Goal: Register for event/course

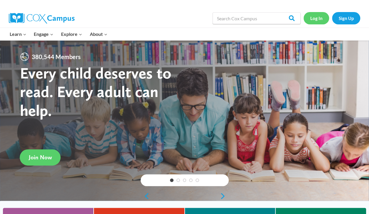
click at [317, 21] on link "Log In" at bounding box center [317, 18] width 26 height 12
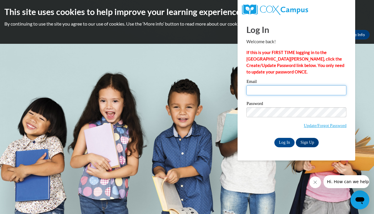
click at [259, 89] on input "Email" at bounding box center [296, 90] width 100 height 10
type input "[EMAIL_ADDRESS][DOMAIN_NAME]"
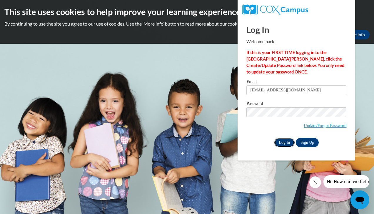
click at [285, 140] on input "Log In" at bounding box center [284, 142] width 21 height 9
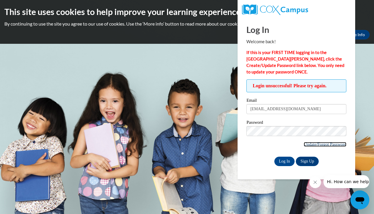
click at [319, 144] on link "Update/Forgot Password" at bounding box center [324, 144] width 43 height 5
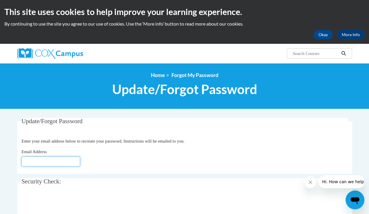
click at [50, 157] on input "Email Address" at bounding box center [50, 161] width 59 height 10
type input "tondanaylorscec2@gmail.com"
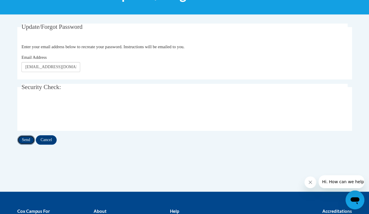
click at [26, 138] on input "Send" at bounding box center [26, 139] width 18 height 9
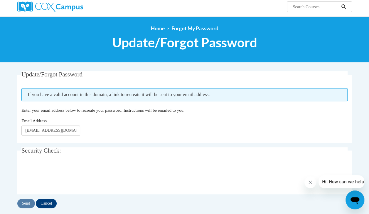
scroll to position [59, 0]
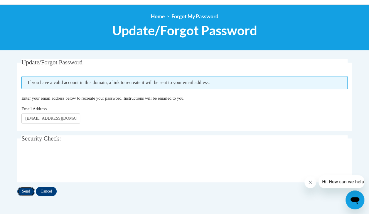
click at [25, 191] on input "Send" at bounding box center [26, 191] width 18 height 9
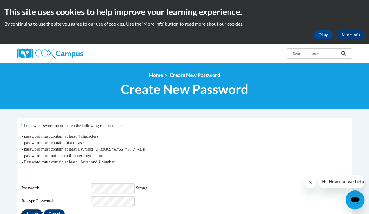
click at [30, 209] on input "Submit" at bounding box center [31, 213] width 21 height 9
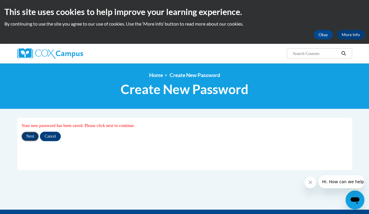
click at [31, 133] on input "Next" at bounding box center [29, 136] width 17 height 9
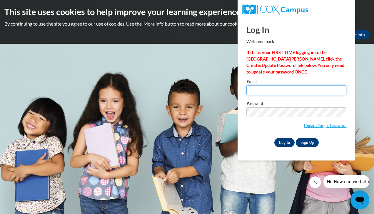
type input "tondanaylorscec2@gmail.com"
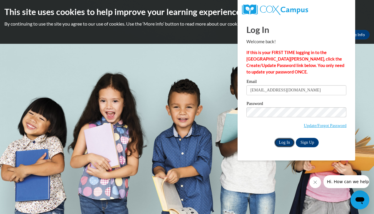
click at [284, 140] on input "Log In" at bounding box center [284, 142] width 21 height 9
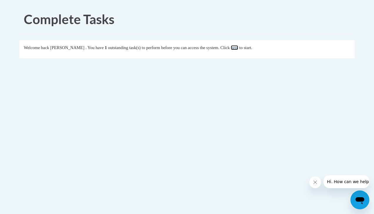
click at [238, 49] on link "here" at bounding box center [234, 47] width 7 height 5
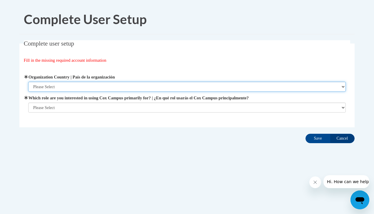
click at [101, 82] on select "Please Select [GEOGRAPHIC_DATA] | [GEOGRAPHIC_DATA] Outside of [GEOGRAPHIC_DATA…" at bounding box center [187, 87] width 318 height 10
select select "ad49bcad-a171-4b2e-b99c-48b446064914"
click at [28, 82] on select "Please Select United States | Estados Unidos Outside of the United States | Fue…" at bounding box center [187, 87] width 318 height 10
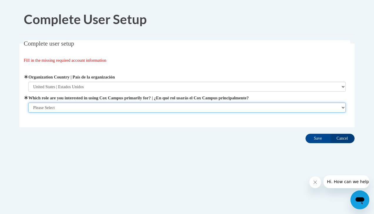
click at [96, 107] on select "Please Select College/University | Colegio/Universidad Community/Nonprofit Part…" at bounding box center [187, 108] width 318 height 10
select select "fbf2d438-af2f-41f8-98f1-81c410e29de3"
click at [28, 112] on select "Please Select College/University | Colegio/Universidad Community/Nonprofit Part…" at bounding box center [187, 108] width 318 height 10
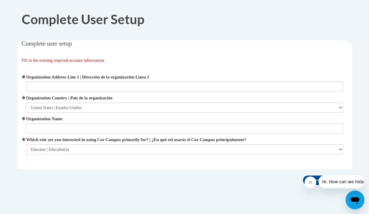
click at [87, 140] on label "Which role are you interested in using Cox Campus primarily for? | ¿En qué rol …" at bounding box center [185, 139] width 318 height 6
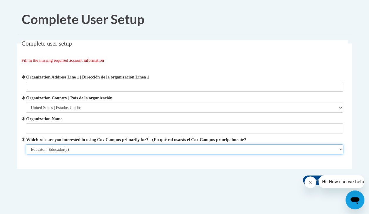
click at [87, 144] on select "Please Select College/University | Colegio/Universidad Community/Nonprofit Part…" at bounding box center [185, 149] width 318 height 10
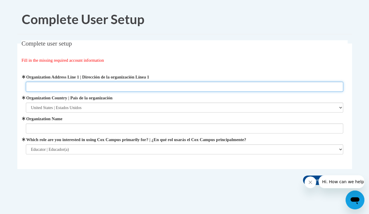
click at [78, 85] on input "Organization Address Line 1 | Dirección de la organización Línea 1" at bounding box center [185, 87] width 318 height 10
type input "16224 Chagrin Blvd"
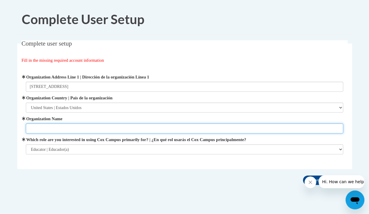
type input "Shaker Child Enrichment Center"
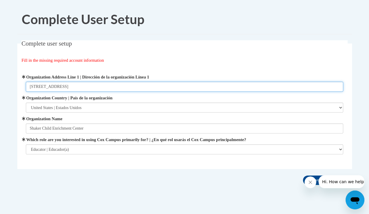
scroll to position [12, 0]
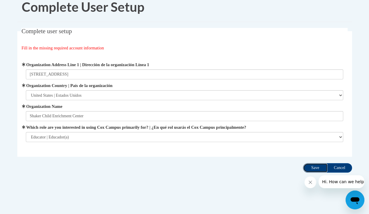
click at [313, 164] on input "Save" at bounding box center [315, 167] width 25 height 9
click at [318, 169] on input "Save" at bounding box center [315, 167] width 25 height 9
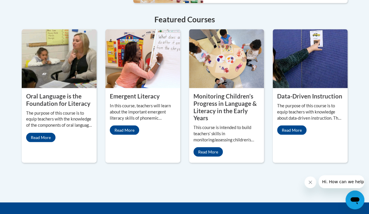
scroll to position [543, 0]
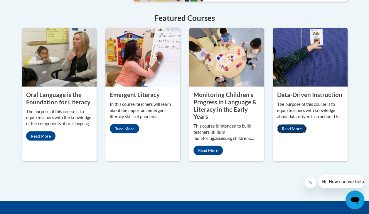
click at [282, 124] on link "Read More" at bounding box center [291, 128] width 29 height 9
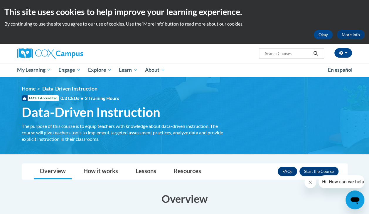
click at [268, 53] on input "Search..." at bounding box center [287, 53] width 47 height 7
type input "Structured literacy"
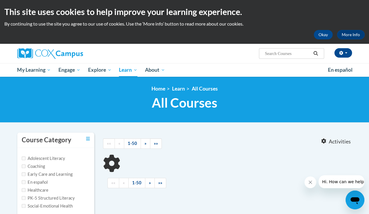
type input "Structured literacy"
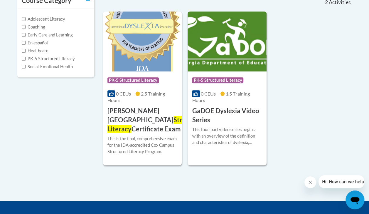
scroll to position [107, 0]
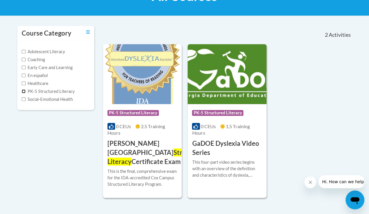
click at [22, 91] on input "PK-5 Structured Literacy" at bounding box center [24, 91] width 4 height 4
checkbox input "true"
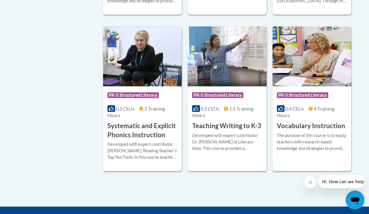
scroll to position [622, 0]
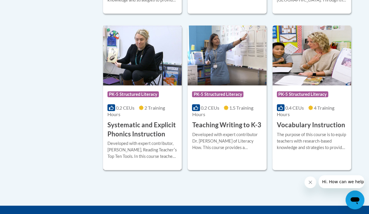
click at [135, 129] on h3 "Systematic and Explicit Phonics Instruction" at bounding box center [143, 129] width 70 height 18
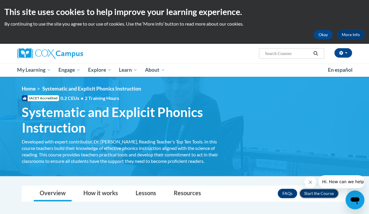
click at [325, 194] on button "Enroll" at bounding box center [319, 193] width 39 height 9
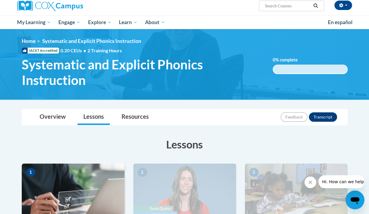
scroll to position [47, 0]
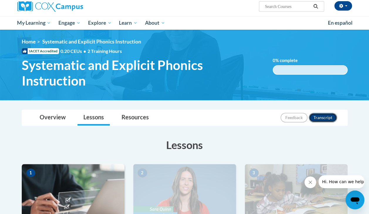
click at [323, 120] on button "Transcript" at bounding box center [323, 117] width 28 height 9
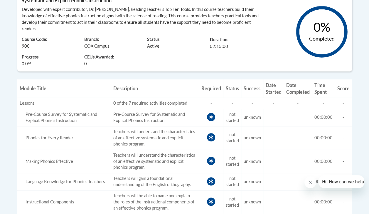
scroll to position [51, 0]
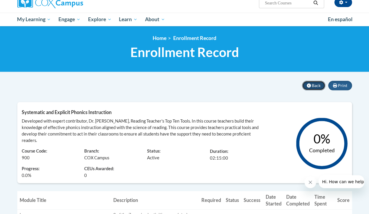
click at [312, 83] on button "Back" at bounding box center [313, 85] width 23 height 9
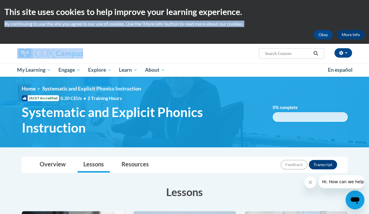
drag, startPoint x: 368, startPoint y: 11, endPoint x: 372, endPoint y: 28, distance: 17.8
click at [369, 28] on html "This site uses cookies to help improve your learning experience. By continuing …" at bounding box center [184, 107] width 369 height 214
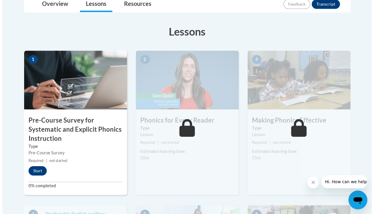
scroll to position [161, 0]
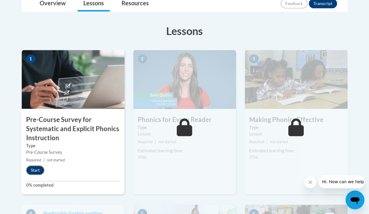
click at [30, 167] on button "Start" at bounding box center [35, 169] width 18 height 9
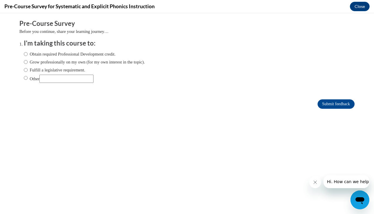
scroll to position [0, 0]
click at [24, 54] on input "Obtain required Professional Development credit." at bounding box center [26, 54] width 4 height 6
radio input "true"
click at [334, 102] on input "Submit feedback" at bounding box center [335, 103] width 37 height 9
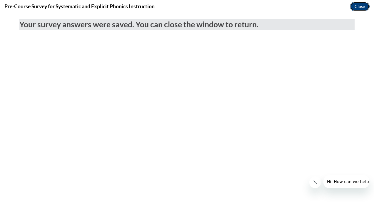
click at [360, 6] on button "Close" at bounding box center [360, 6] width 20 height 9
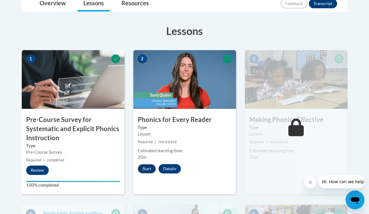
click at [143, 169] on button "Start" at bounding box center [147, 168] width 18 height 9
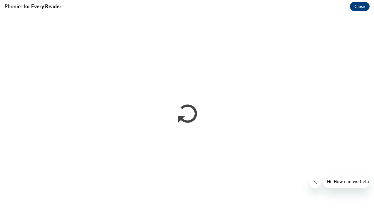
click at [315, 184] on icon "Close message from company" at bounding box center [314, 182] width 5 height 5
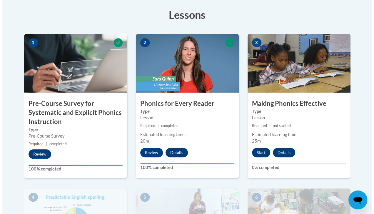
scroll to position [178, 0]
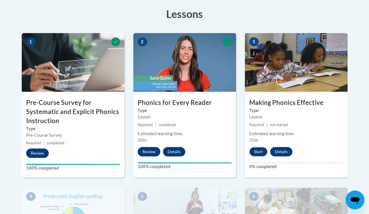
click at [261, 150] on button "Start" at bounding box center [258, 151] width 18 height 9
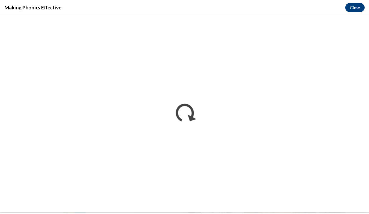
scroll to position [0, 0]
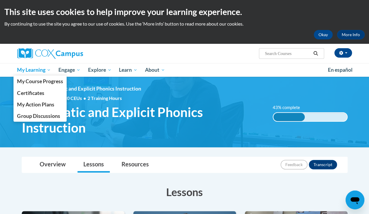
click at [41, 70] on span "My Learning" at bounding box center [34, 69] width 34 height 7
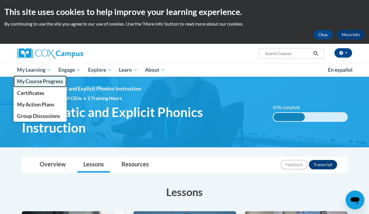
click at [55, 83] on span "My Course Progress" at bounding box center [40, 81] width 46 height 6
